Goal: Task Accomplishment & Management: Complete application form

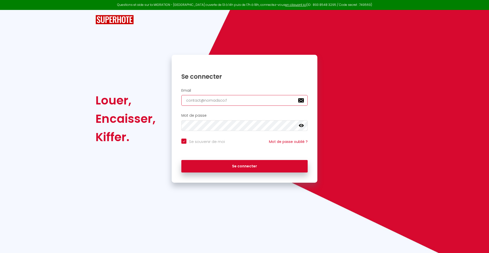
type input "[EMAIL_ADDRESS][DOMAIN_NAME]"
checkbox input "true"
type input "[EMAIL_ADDRESS][DOMAIN_NAME]"
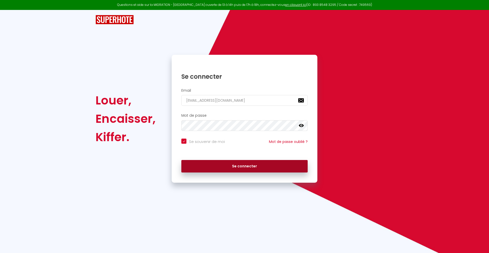
click at [244, 166] on button "Se connecter" at bounding box center [244, 166] width 126 height 13
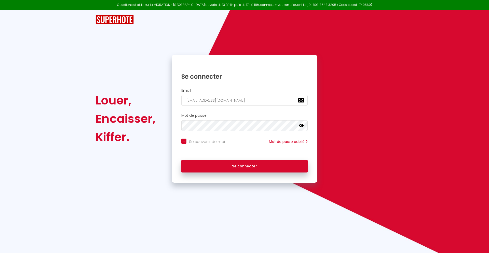
checkbox input "true"
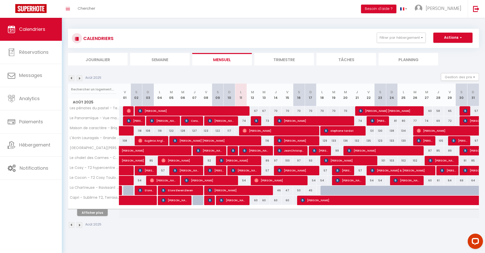
click at [98, 59] on li "Journalier" at bounding box center [98, 59] width 60 height 12
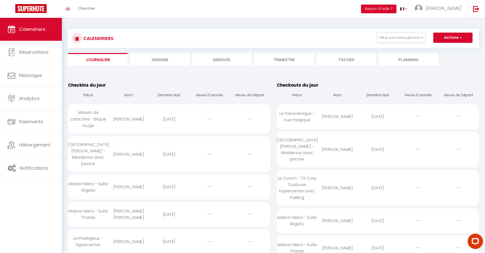
scroll to position [385, 0]
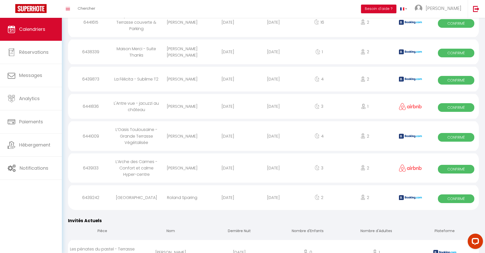
select select "0"
select select "1"
select select
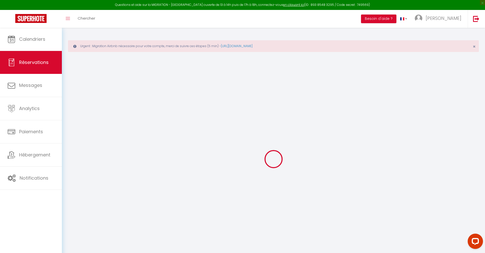
type input "aggoune"
type input "[PERSON_NAME]"
type input "[EMAIL_ADDRESS][DOMAIN_NAME]"
type input "[PHONE_NUMBER]"
type input "."
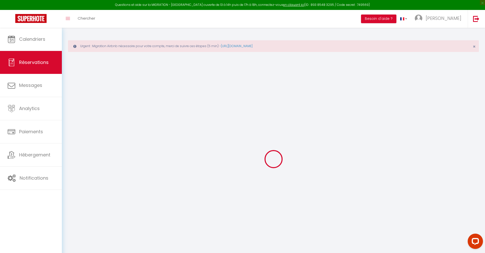
select select "FR"
type input "170.82"
type input "14.95"
select select "34845"
select select "1"
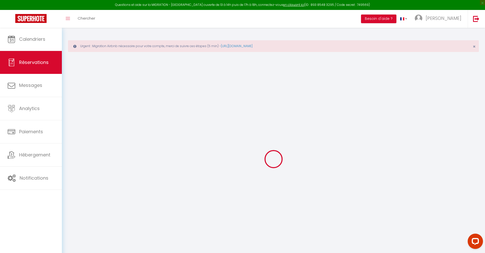
select select
type input "2"
select select "12"
select select
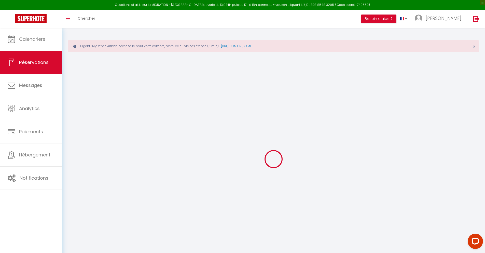
type input "962.84"
checkbox input "false"
type input "0"
select select "2"
type input "0"
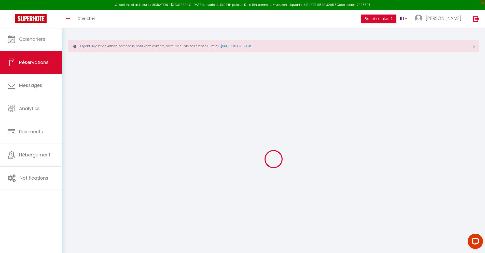
type input "0"
select select
select select "14"
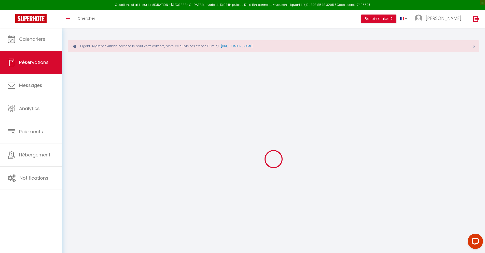
checkbox input "false"
select select
checkbox input "false"
select select
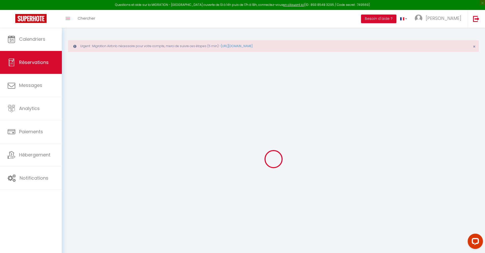
select select
checkbox input "false"
type textarea "** THIS RESERVATION HAS BEEN PRE-PAID ** BOOKING NOTE : Payment charge is EUR 1…"
type input "42"
type input "63.02"
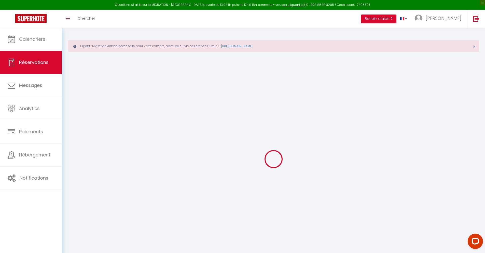
select select
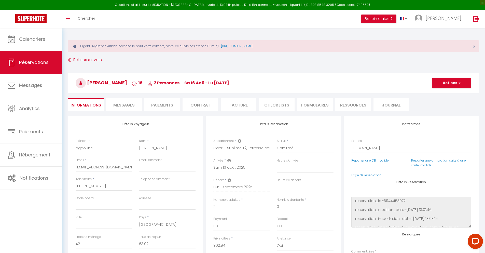
checkbox input "false"
select select
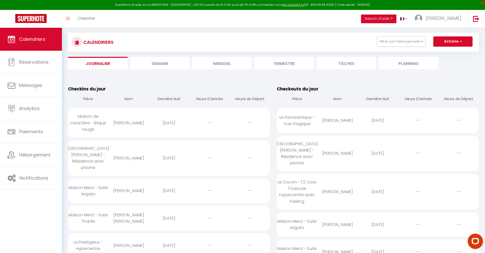
scroll to position [448, 0]
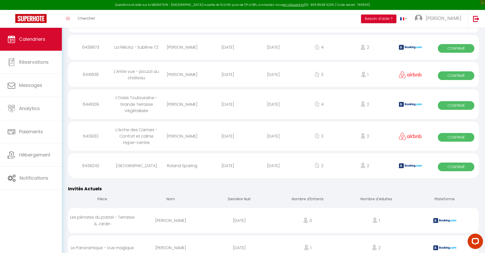
select select "0"
select select "1"
select select
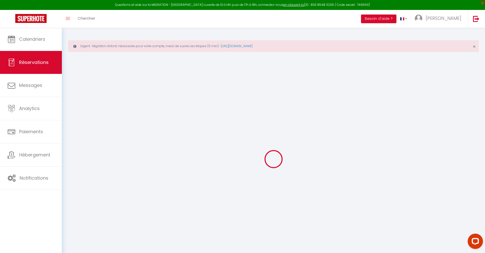
select select
checkbox input "false"
select select
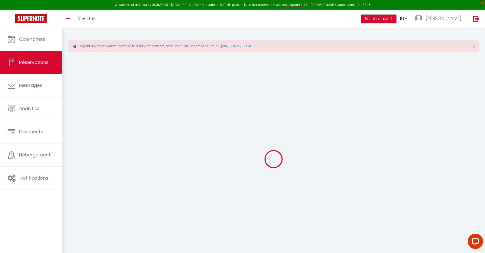
checkbox input "false"
type textarea "** THIS RESERVATION HAS BEEN PRE-PAID ** BOOKING NOTE : Payment charge is EUR 1…"
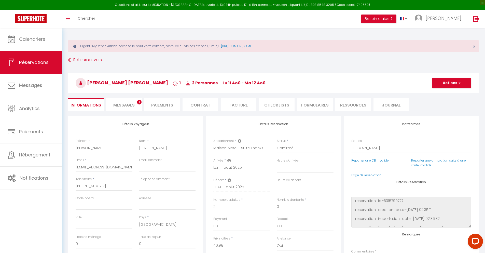
type input "30"
type input "3.08"
select select
checkbox input "false"
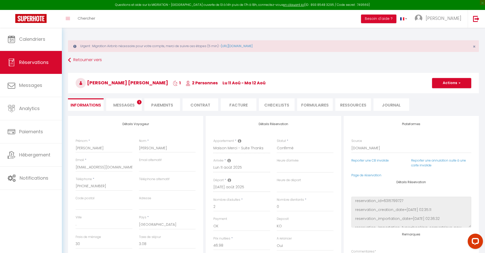
select select
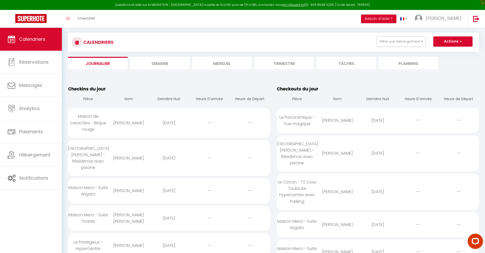
scroll to position [476, 0]
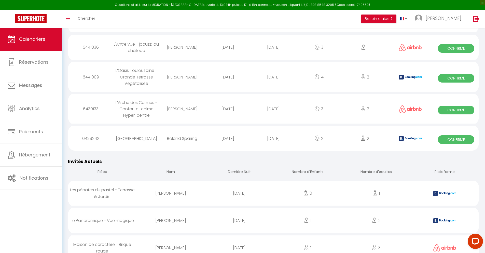
select select "0"
select select "1"
select select
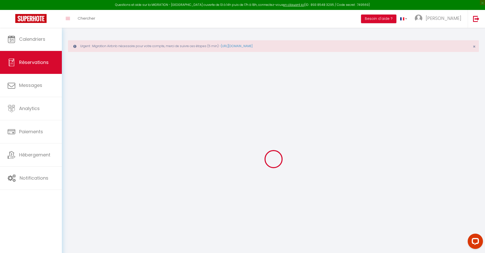
select select
checkbox input "false"
select select
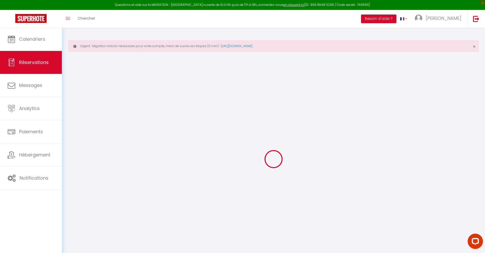
checkbox input "false"
type textarea "** THIS RESERVATION HAS BEEN PRE-PAID ** BOOKING NOTE : Payment charge is EUR 3…"
type input "40"
type input "12.3"
select select
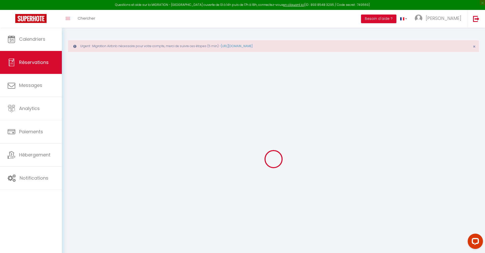
select select
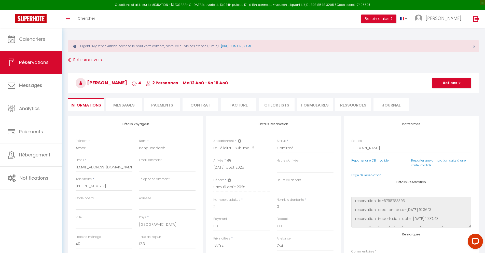
checkbox input "false"
select select
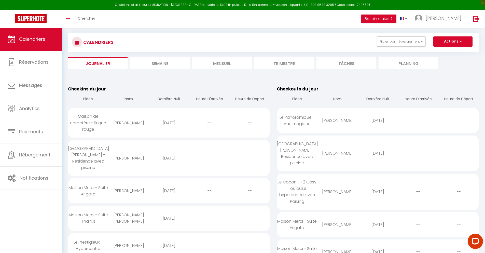
scroll to position [503, 0]
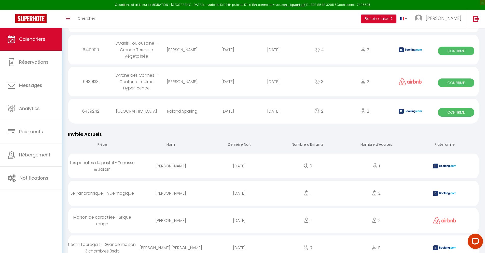
select select "0"
select select "1"
select select
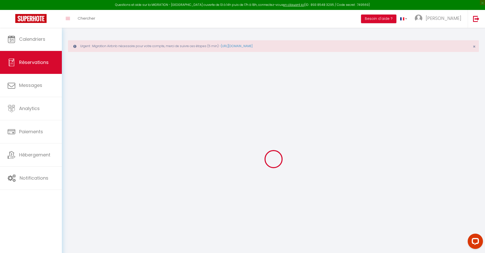
select select
checkbox input "false"
select select
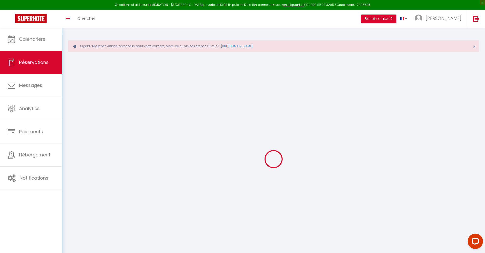
select select
checkbox input "false"
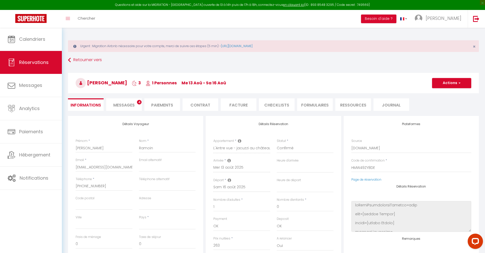
select select
type input "50"
type input "8.3"
select select
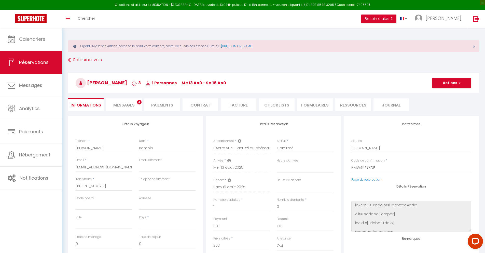
checkbox input "false"
select select
checkbox input "false"
select select
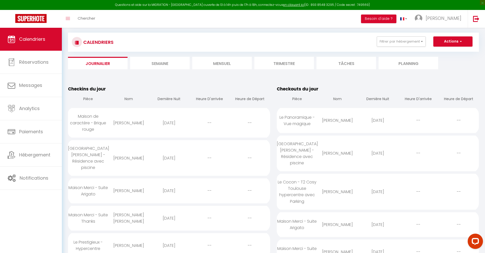
scroll to position [530, 0]
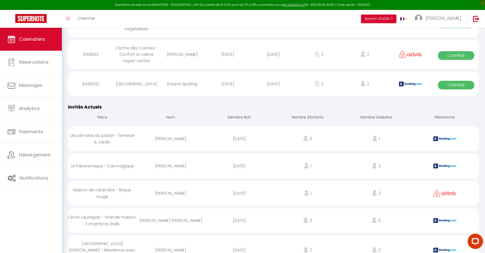
select select "0"
select select "1"
select select
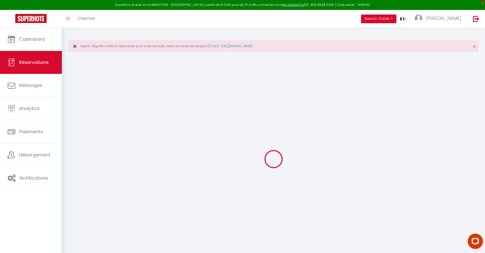
select select
checkbox input "false"
select select
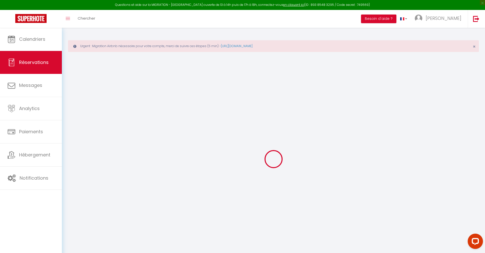
checkbox input "false"
type textarea "** THIS RESERVATION HAS BEEN PRE-PAID ** Approximate time of arrival: between 1…"
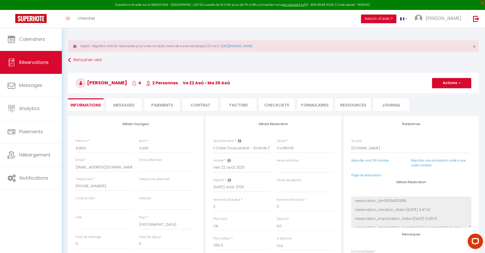
type input "40"
type input "17.38"
select select
checkbox input "false"
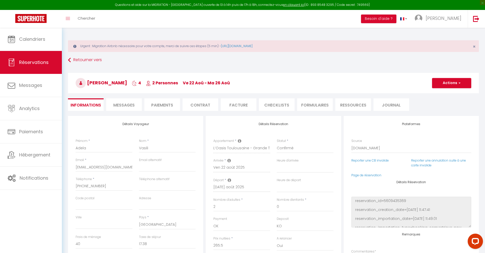
select select
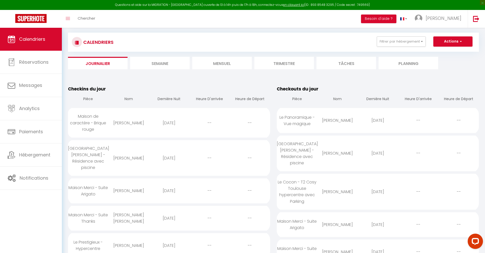
scroll to position [562, 0]
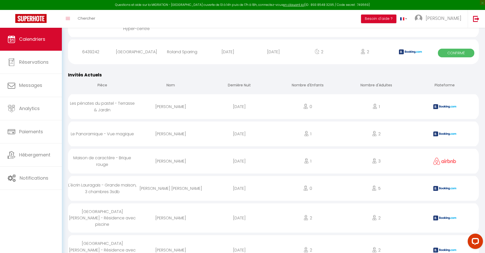
select select "0"
select select "1"
select select
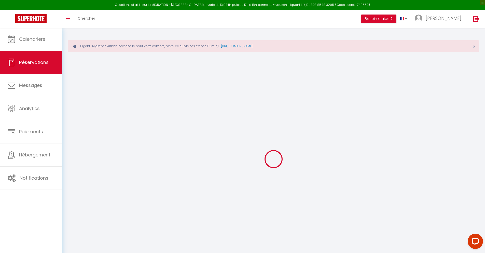
select select
checkbox input "false"
type textarea "isAutoTranslationEnabled=true user=[object Object] viewer=[object Object] heade…"
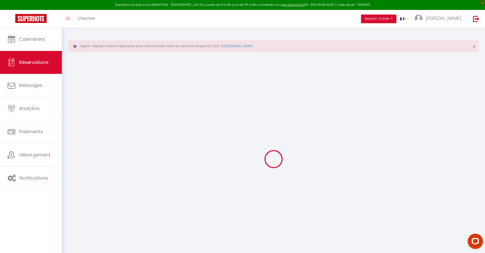
select select
checkbox input "false"
type textarea "isAutoTranslationEnabled=true user=[object Object] viewer=[object Object] heade…"
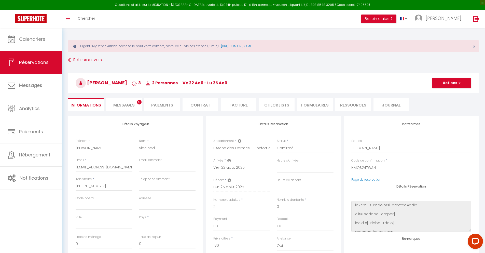
select select
type input "45"
type input "13.39"
select select
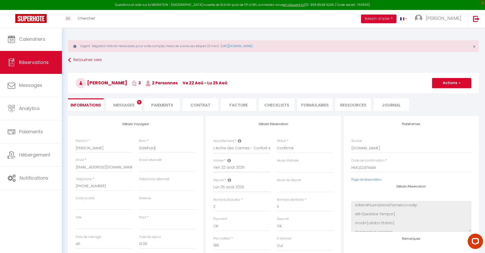
checkbox input "false"
type textarea "isAutoTranslationEnabled=true user=[object Object] viewer=[object Object] heade…"
select select
checkbox input "false"
type textarea "isAutoTranslationEnabled=true user=[object Object] viewer=[object Object] heade…"
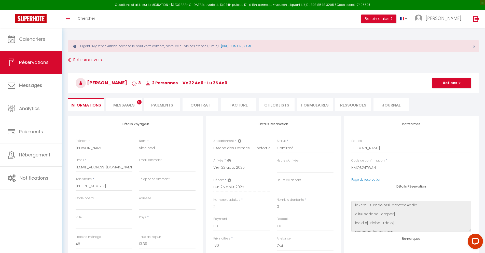
select select
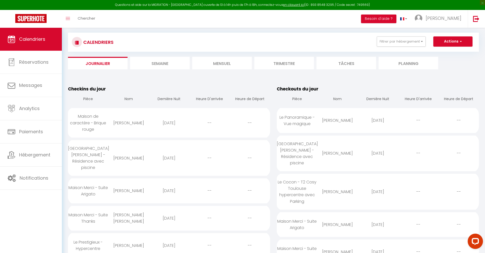
scroll to position [594, 0]
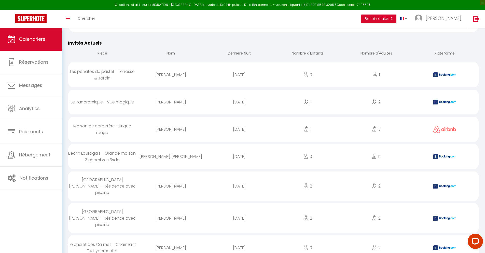
select select "0"
select select "1"
select select
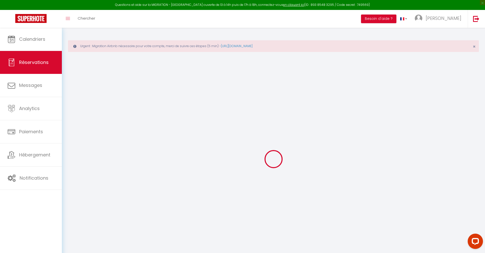
select select
checkbox input "false"
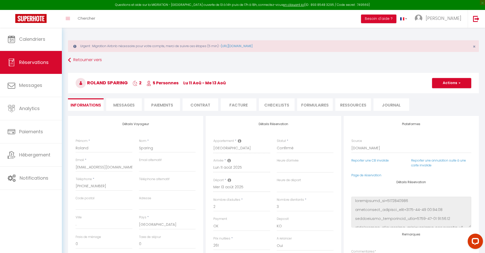
select select
checkbox input "false"
type textarea "** THIS RESERVATION HAS BEEN PRE-PAID ** BOOKING NOTE : Payment charge is EUR 5…"
type input "85"
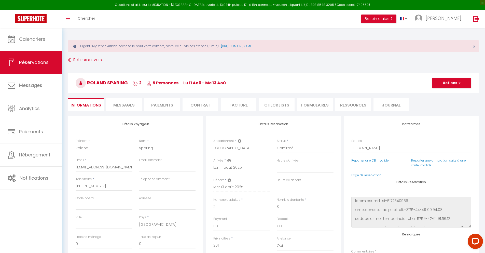
type input "17.08"
select select
checkbox input "false"
select select
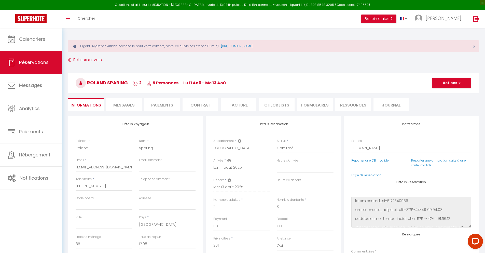
select select
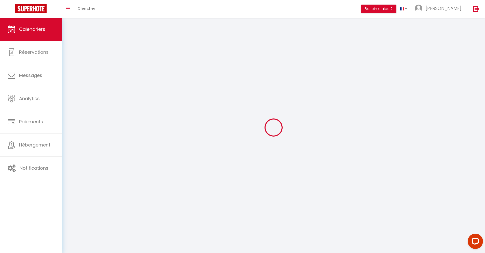
scroll to position [28, 0]
